Goal: Find specific page/section: Find specific page/section

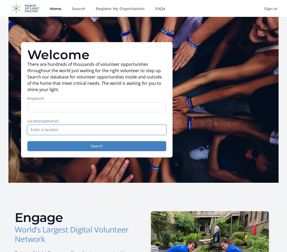
click at [88, 130] on input "text" at bounding box center [96, 130] width 139 height 10
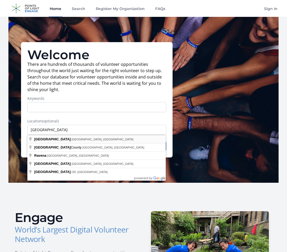
type input "[GEOGRAPHIC_DATA], [GEOGRAPHIC_DATA], [GEOGRAPHIC_DATA]"
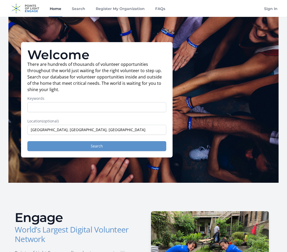
click at [81, 143] on button "Search" at bounding box center [96, 146] width 139 height 10
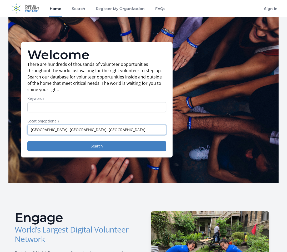
click at [58, 130] on input "[GEOGRAPHIC_DATA], [GEOGRAPHIC_DATA], [GEOGRAPHIC_DATA]" at bounding box center [96, 130] width 139 height 10
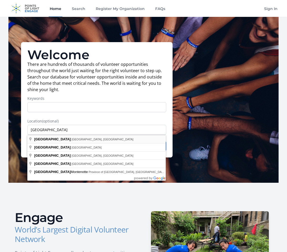
type input "Cairo, NY, USA"
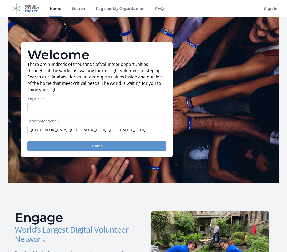
click at [68, 146] on button "Search" at bounding box center [96, 146] width 139 height 10
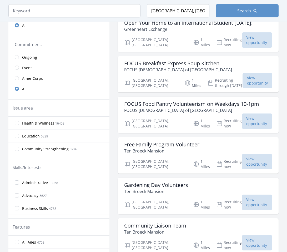
scroll to position [109, 0]
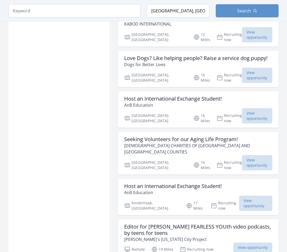
scroll to position [500, 0]
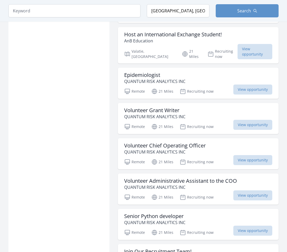
scroll to position [786, 0]
